Goal: Information Seeking & Learning: Learn about a topic

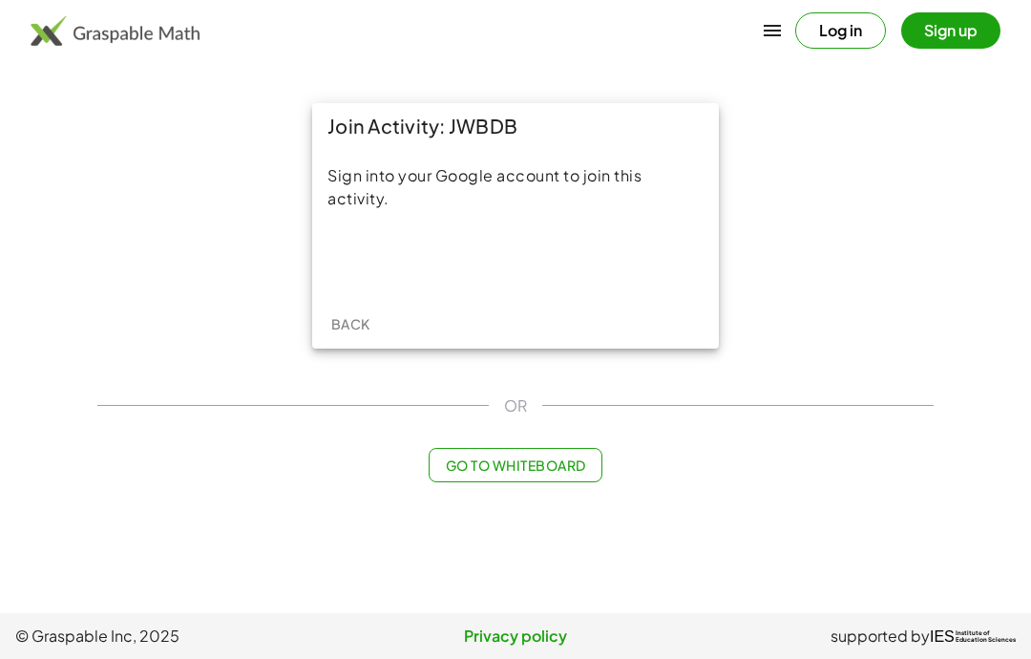
click at [581, 267] on div "Acceder con Google. Se abre en una pestaña nueva" at bounding box center [516, 260] width 182 height 42
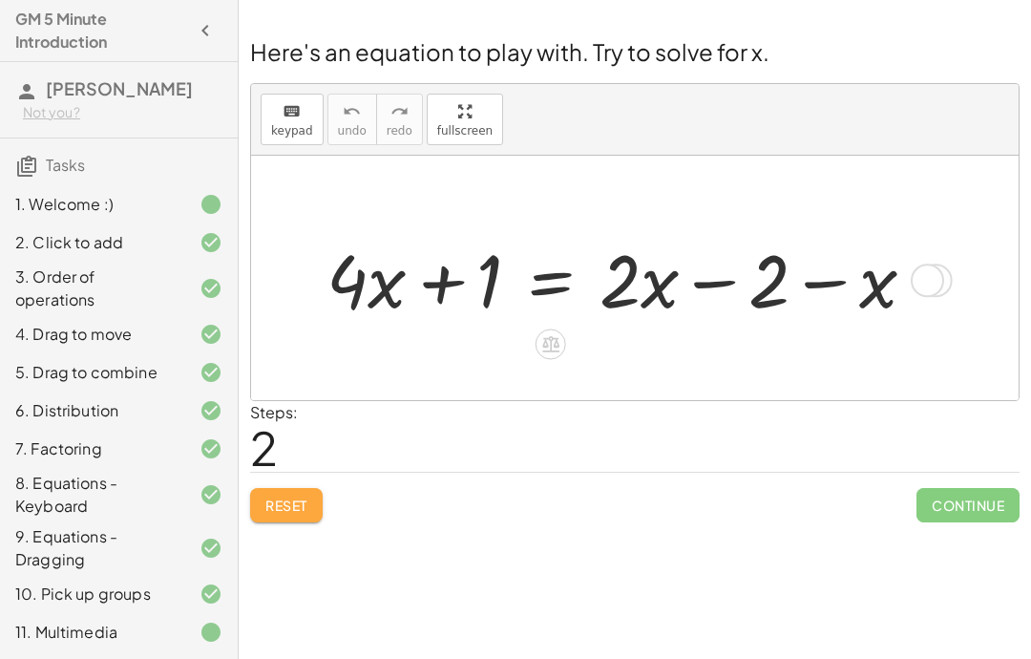
click at [302, 500] on span "Reset" at bounding box center [286, 505] width 42 height 17
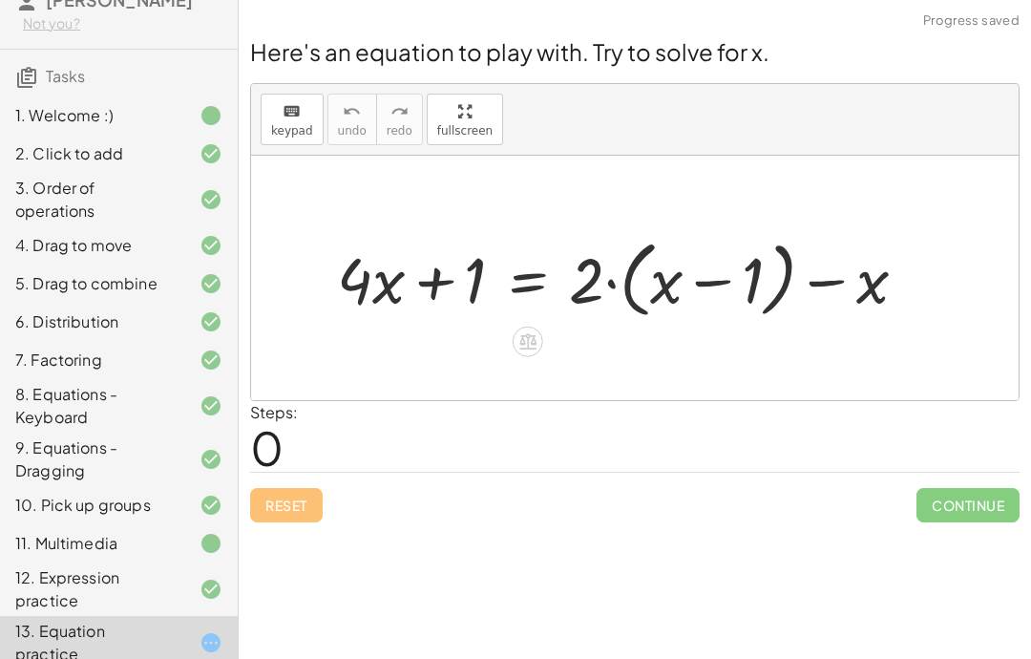
scroll to position [95, 0]
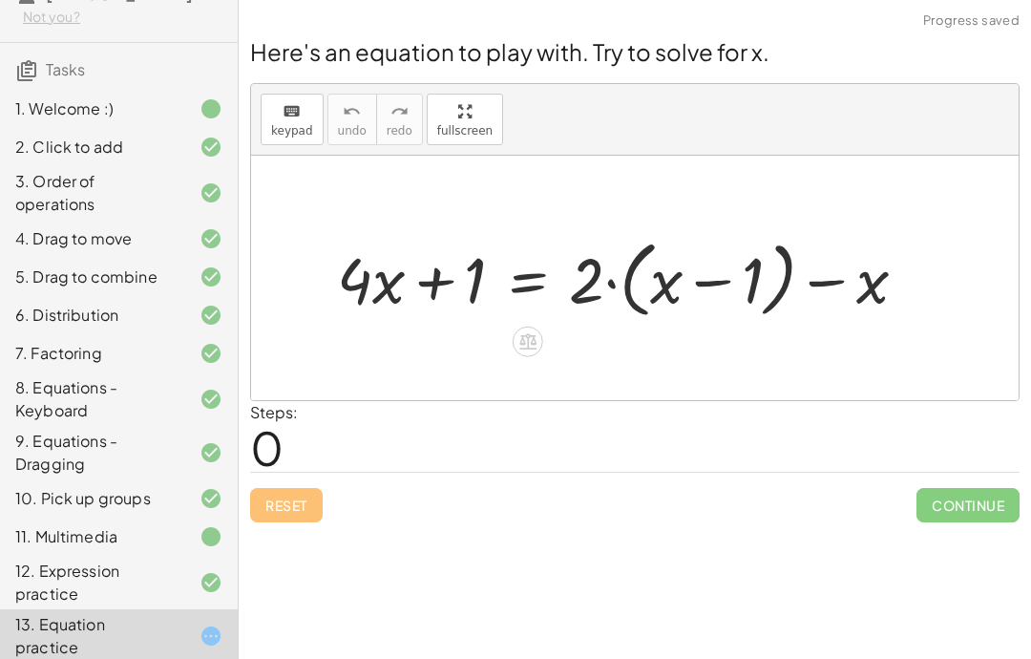
click at [138, 548] on div "11. Multimedia" at bounding box center [92, 536] width 154 height 23
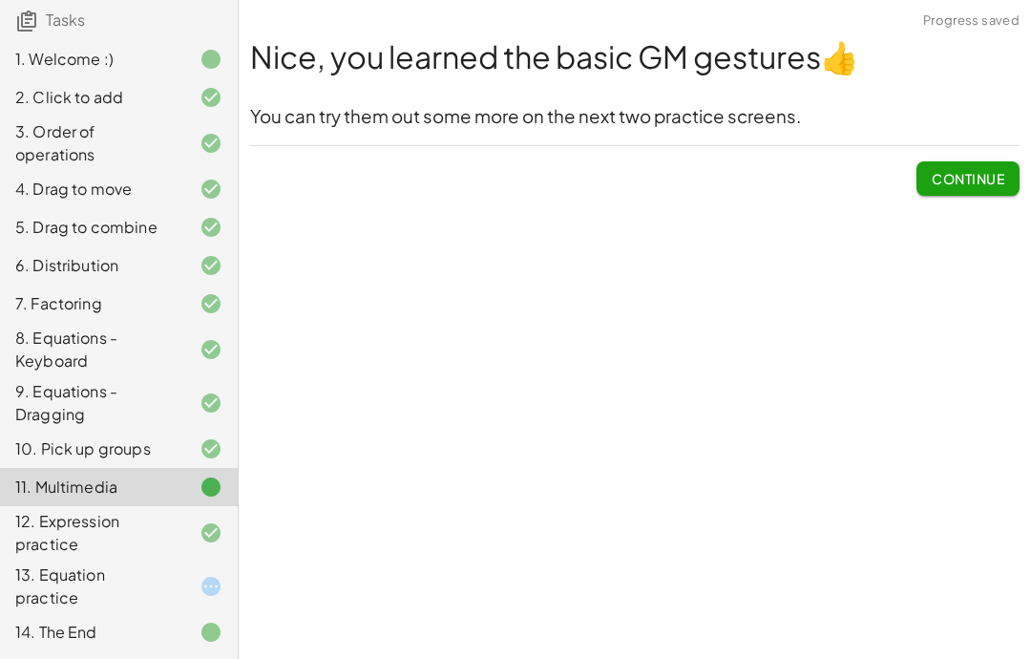
scroll to position [168, 0]
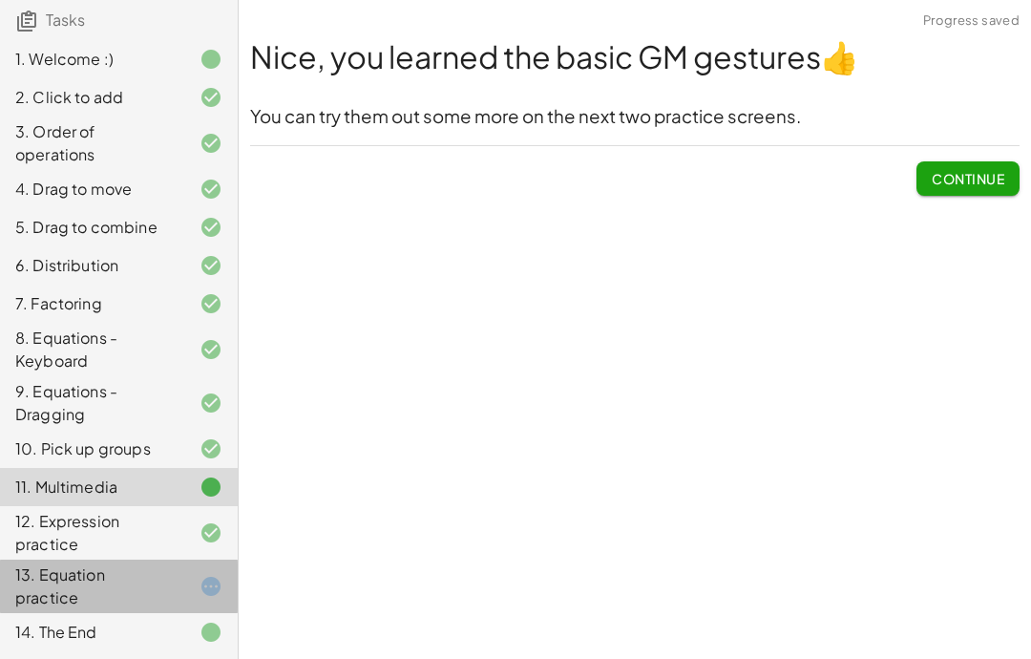
click at [113, 585] on div "13. Equation practice" at bounding box center [92, 586] width 154 height 46
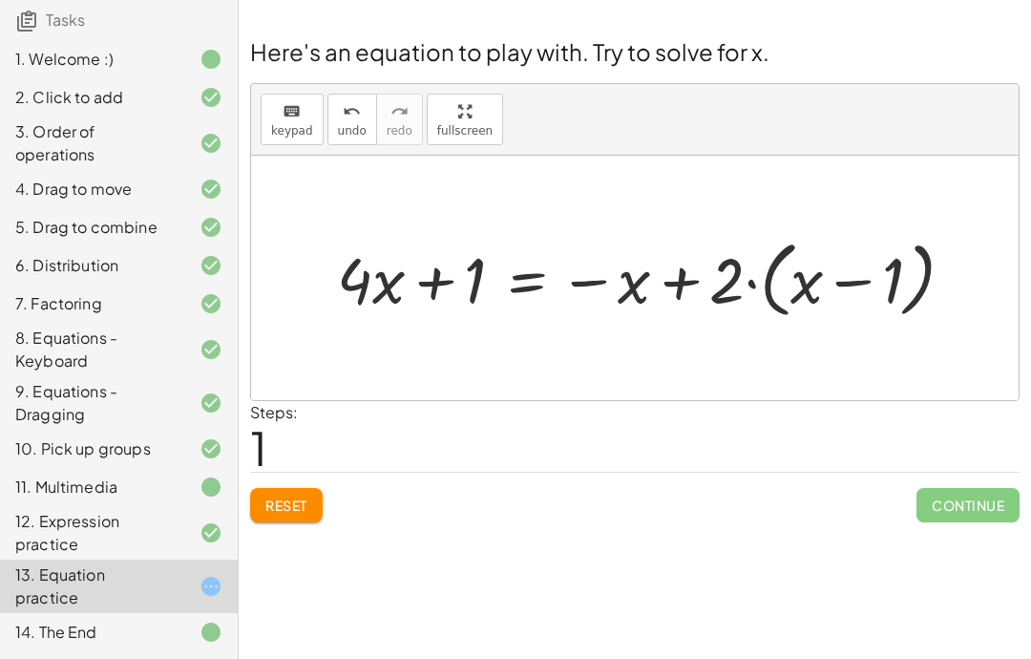
click at [279, 519] on button "Reset" at bounding box center [286, 505] width 73 height 34
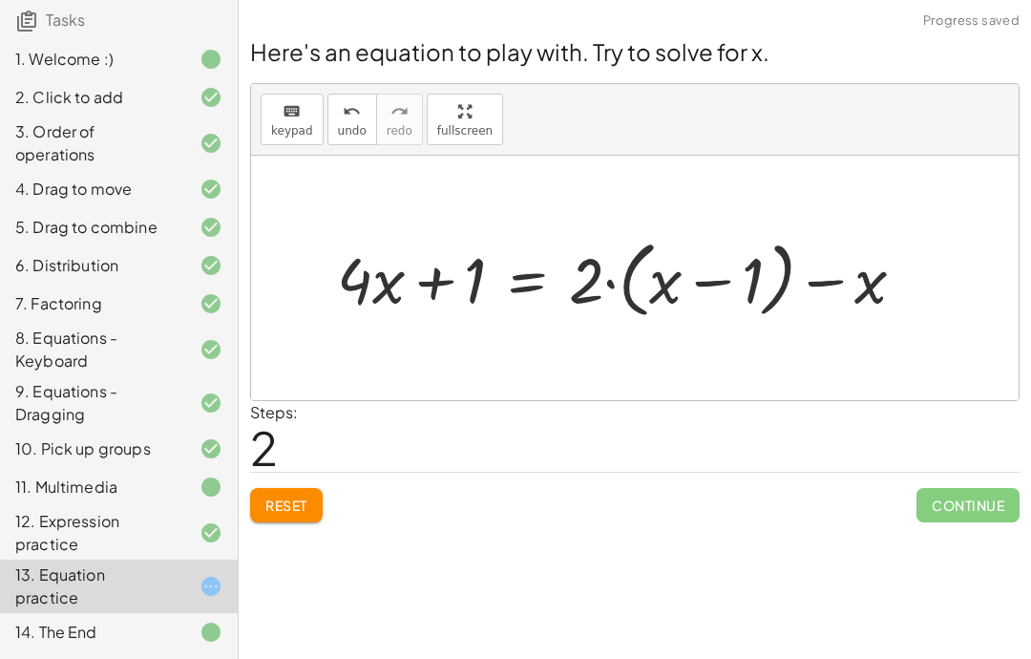
click at [281, 519] on button "Reset" at bounding box center [286, 505] width 73 height 34
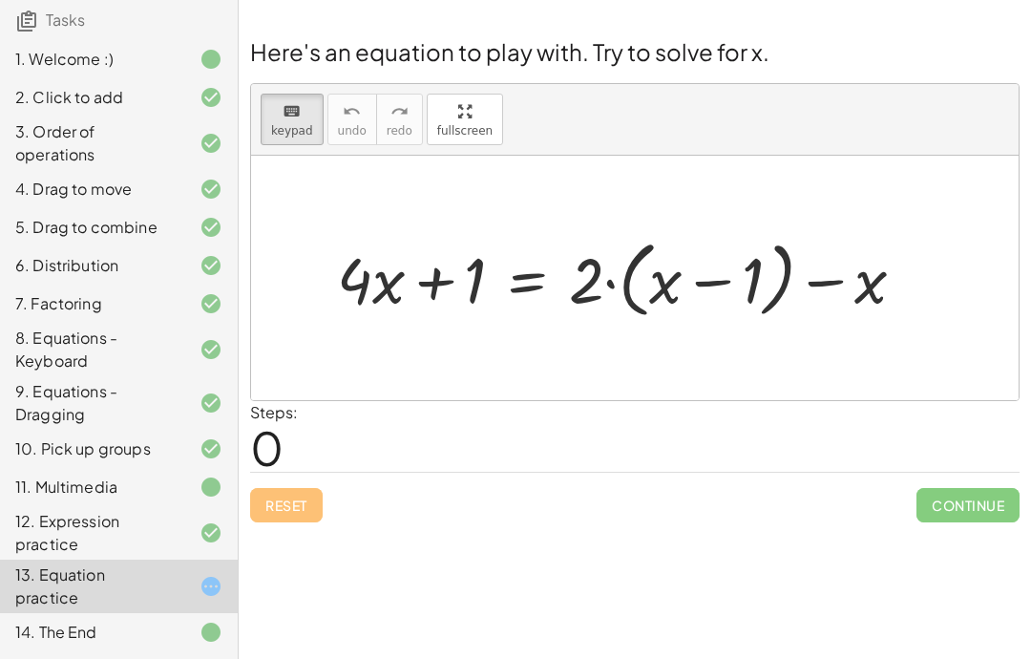
scroll to position [8, 0]
click at [493, 280] on div at bounding box center [630, 277] width 604 height 93
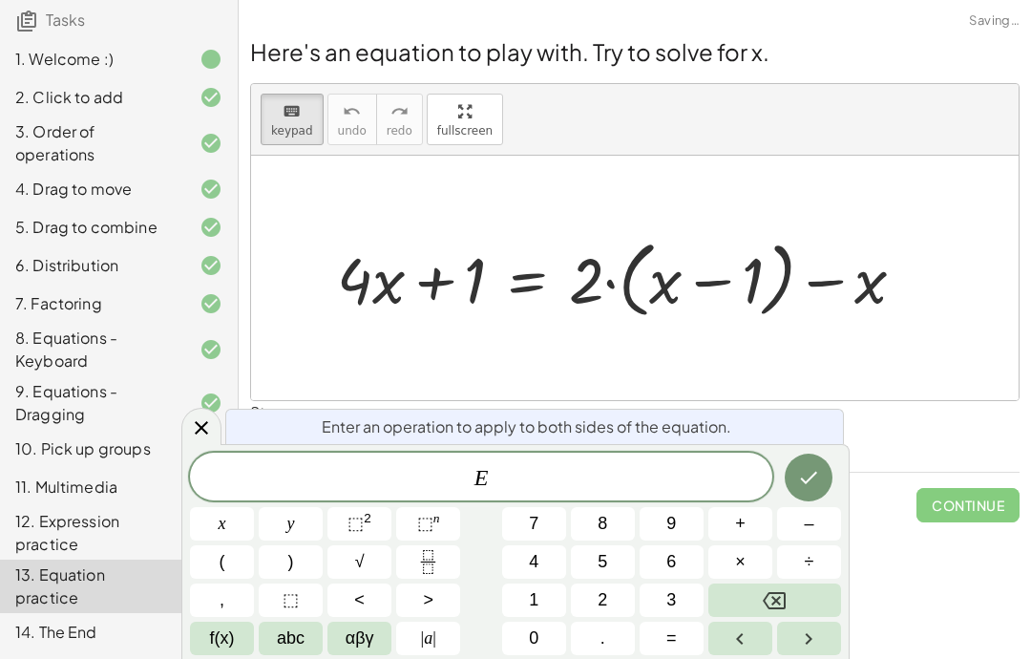
click at [499, 273] on div at bounding box center [630, 277] width 604 height 93
click at [425, 561] on icon "Fraction" at bounding box center [428, 562] width 24 height 24
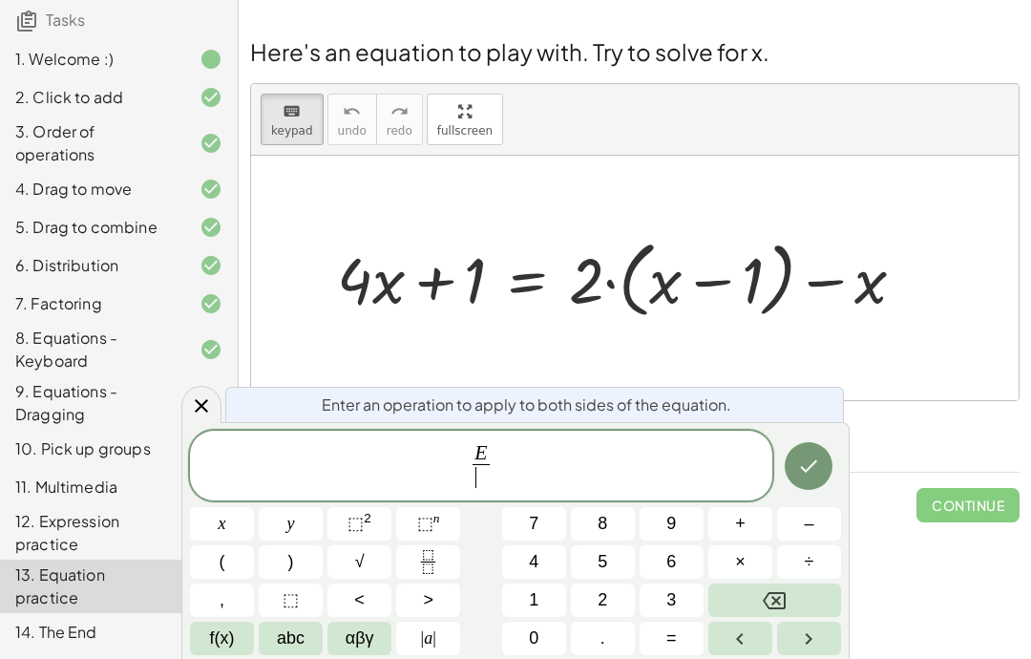
click at [611, 607] on button "2" at bounding box center [603, 599] width 64 height 33
click at [805, 463] on icon "Done" at bounding box center [808, 466] width 23 height 23
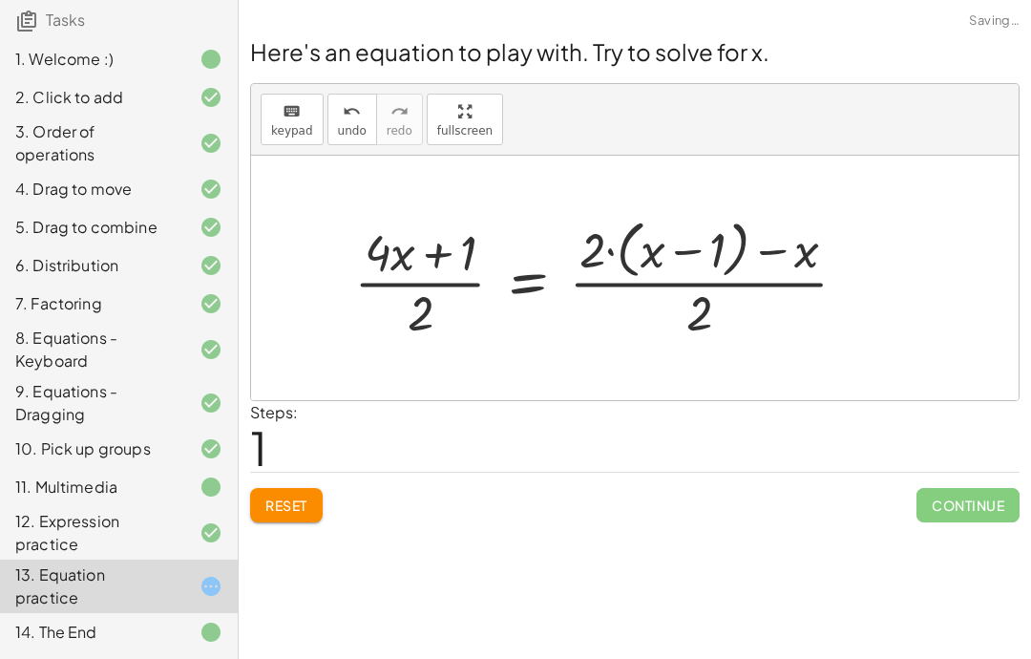
scroll to position [168, 0]
click at [285, 488] on button "Reset" at bounding box center [286, 505] width 73 height 34
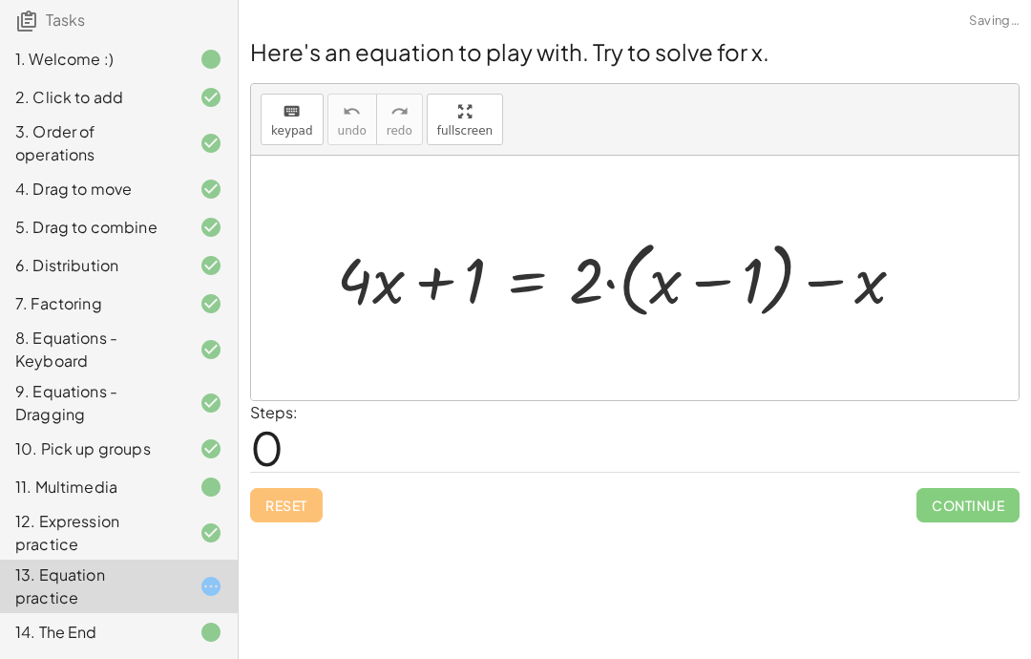
click at [931, 298] on div at bounding box center [630, 277] width 604 height 93
click at [921, 292] on div at bounding box center [630, 277] width 604 height 93
click at [917, 297] on div at bounding box center [630, 277] width 604 height 93
click at [921, 296] on div at bounding box center [630, 277] width 604 height 93
click at [286, 501] on div "Reset Continue" at bounding box center [635, 497] width 770 height 51
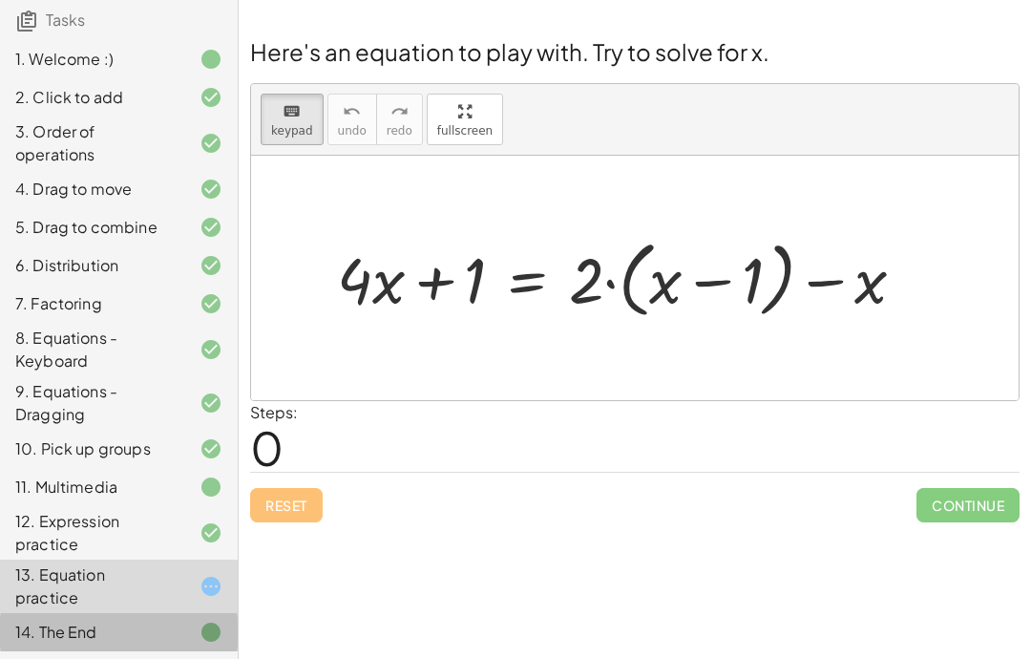
click at [193, 638] on div at bounding box center [195, 632] width 53 height 23
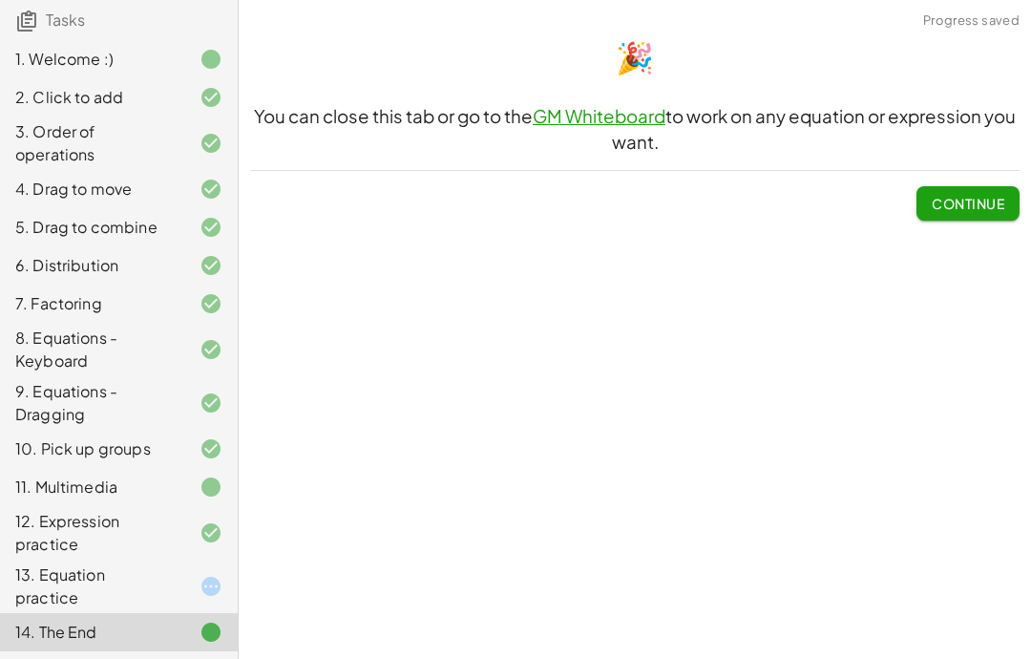
click at [988, 199] on span "Continue" at bounding box center [968, 203] width 73 height 17
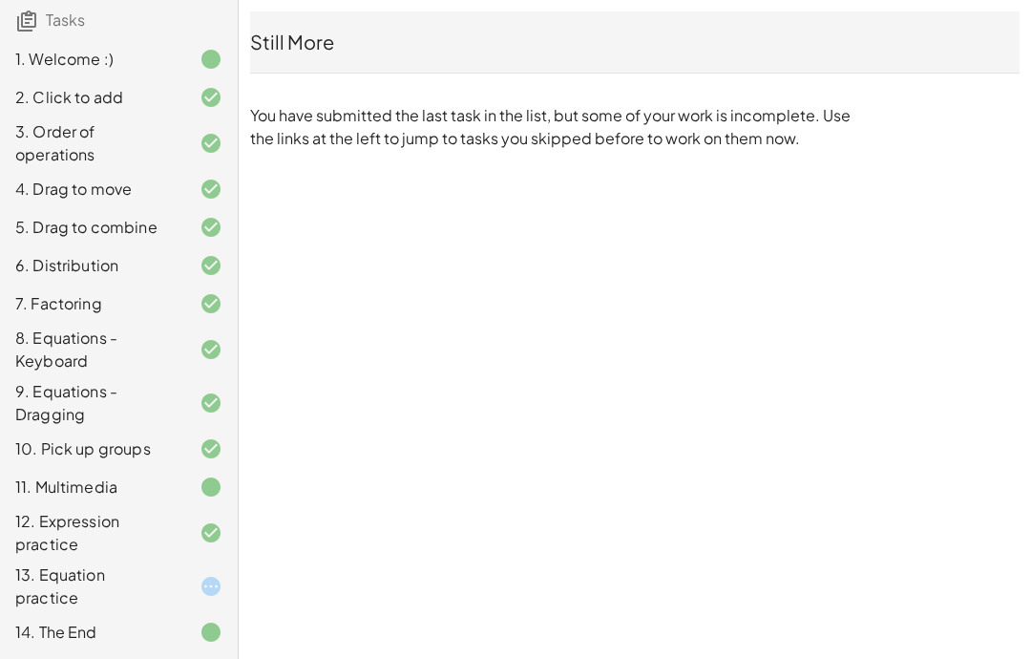
scroll to position [76, 0]
